Goal: Task Accomplishment & Management: Manage account settings

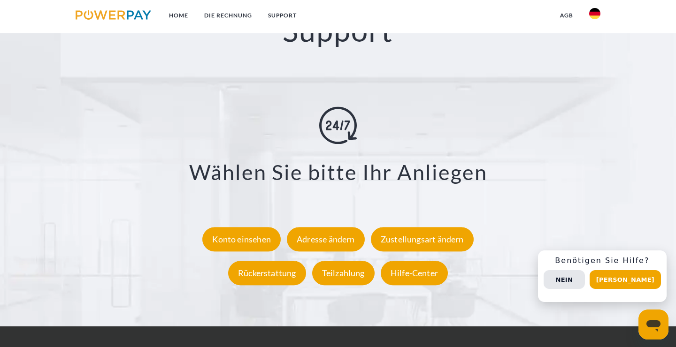
scroll to position [1723, 0]
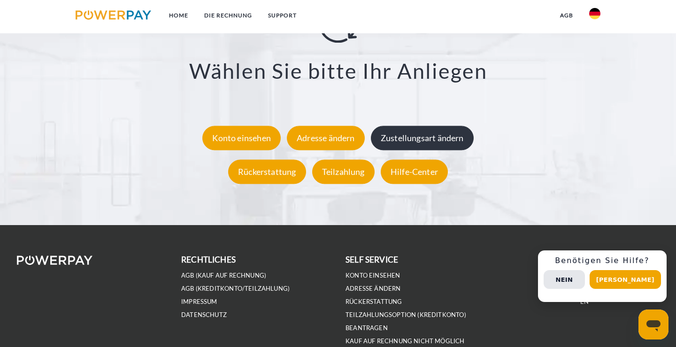
click at [401, 137] on div "Zustellungsart ändern" at bounding box center [422, 138] width 103 height 24
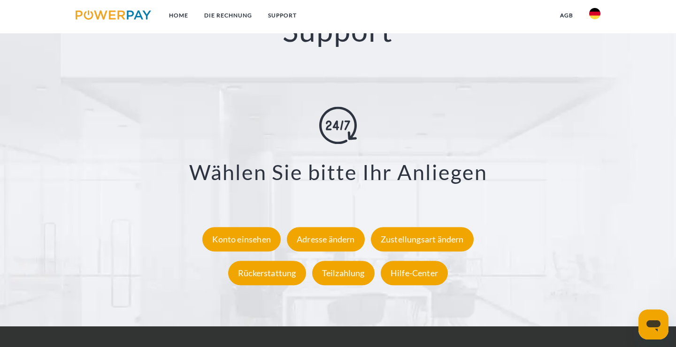
scroll to position [1723, 0]
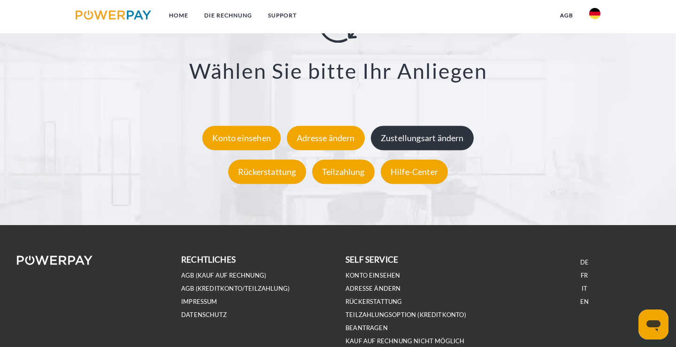
click at [389, 142] on div "Zustellungsart ändern" at bounding box center [422, 138] width 103 height 24
click at [405, 139] on div "Zustellungsart ändern" at bounding box center [422, 138] width 103 height 24
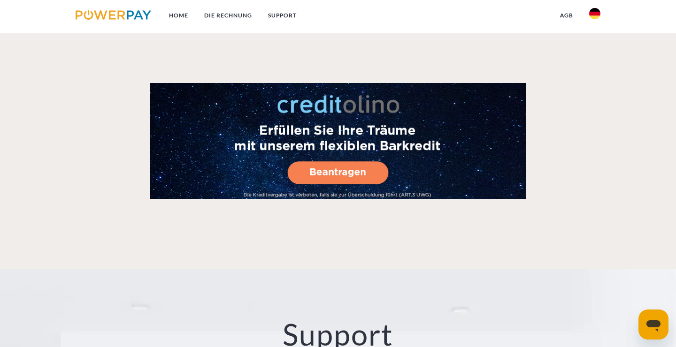
scroll to position [1672, 0]
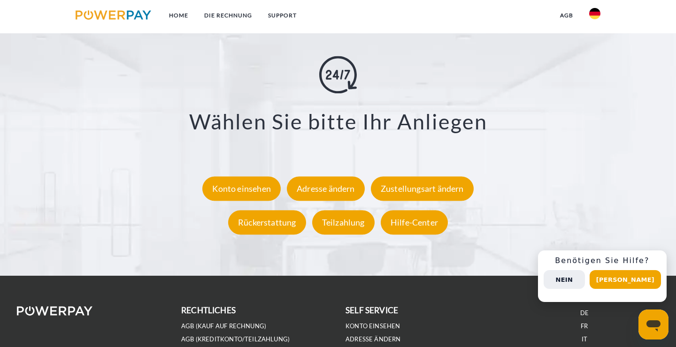
click at [582, 274] on button "Nein" at bounding box center [563, 279] width 41 height 19
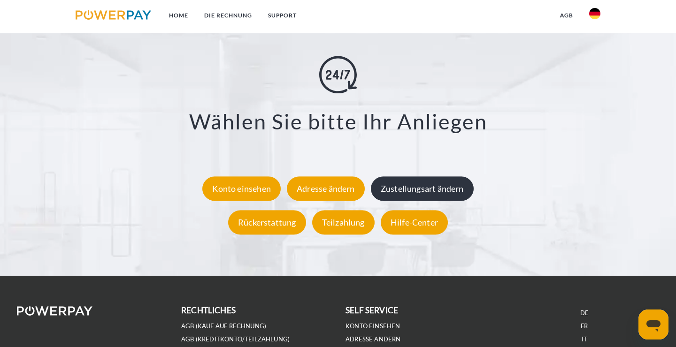
click at [440, 194] on div "Zustellungsart ändern" at bounding box center [422, 189] width 103 height 24
